Goal: Information Seeking & Learning: Learn about a topic

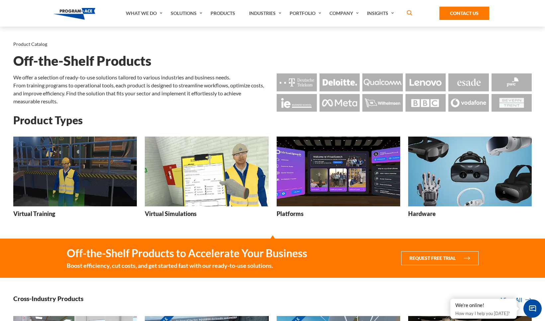
click at [124, 83] on p "From training programs to operational tools, each product is designed to stream…" at bounding box center [140, 93] width 255 height 24
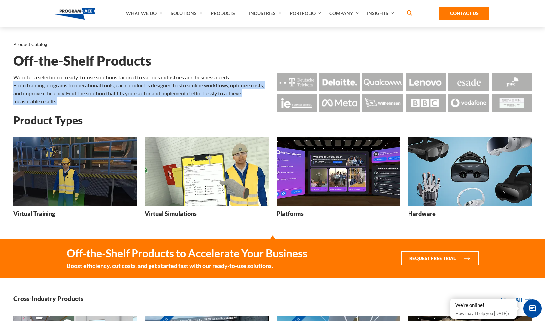
click at [124, 83] on p "From training programs to operational tools, each product is designed to stream…" at bounding box center [140, 93] width 255 height 24
click at [125, 82] on p "From training programs to operational tools, each product is designed to stream…" at bounding box center [140, 93] width 255 height 24
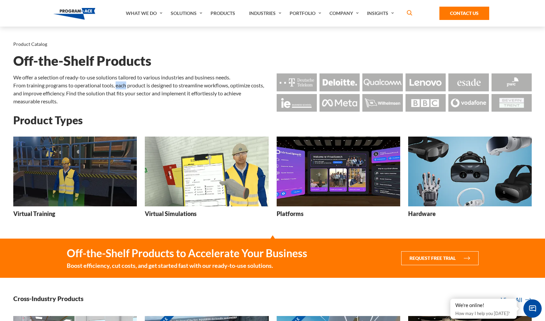
click at [125, 82] on p "From training programs to operational tools, each product is designed to stream…" at bounding box center [140, 93] width 255 height 24
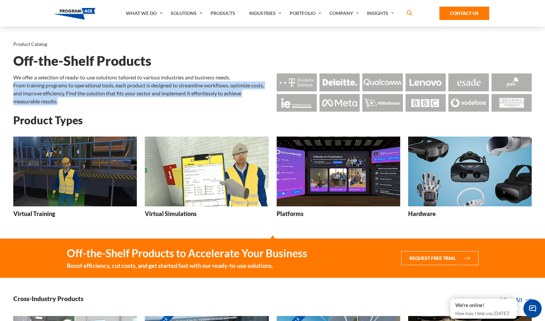
click at [125, 82] on p "From training programs to operational tools, each product is designed to stream…" at bounding box center [140, 93] width 255 height 24
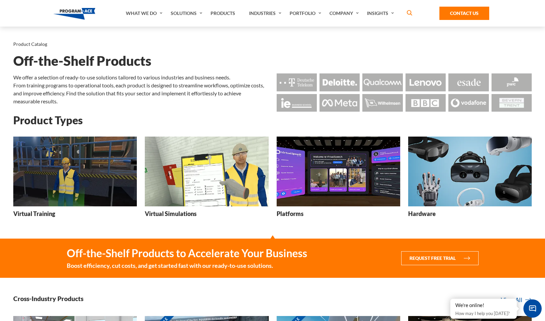
click at [126, 81] on p "We offer a selection of ready-to-use solutions tailored to various industries a…" at bounding box center [140, 77] width 255 height 8
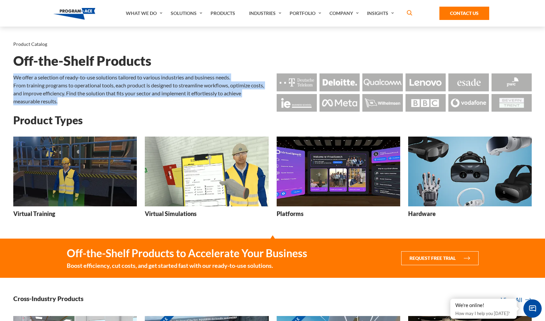
drag, startPoint x: 73, startPoint y: 101, endPoint x: 12, endPoint y: 74, distance: 67.2
click at [12, 74] on div "We offer a selection of ready-to-use solutions tailored to various industries a…" at bounding box center [140, 93] width 263 height 41
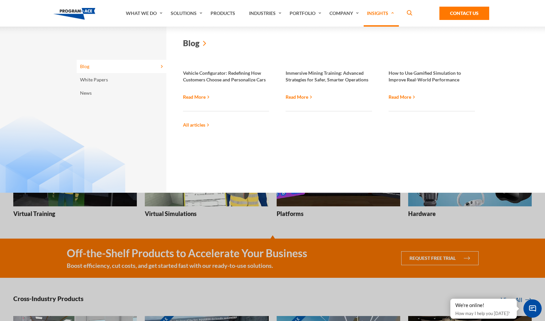
copy div "We offer a selection of ready-to-use solutions tailored to various industries a…"
